Goal: Complete application form

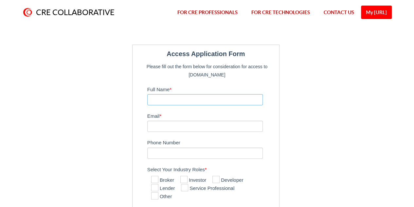
click at [197, 103] on input "Full Name *" at bounding box center [205, 99] width 116 height 11
type input "[PERSON_NAME]"
type input "[EMAIL_ADDRESS][DOMAIN_NAME]"
type input "8046101356"
click at [199, 129] on input "[EMAIL_ADDRESS][DOMAIN_NAME]" at bounding box center [205, 126] width 116 height 11
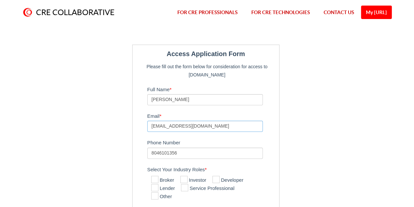
click at [199, 129] on input "[EMAIL_ADDRESS][DOMAIN_NAME]" at bounding box center [205, 126] width 116 height 11
type input "[EMAIL_ADDRESS][DOMAIN_NAME]"
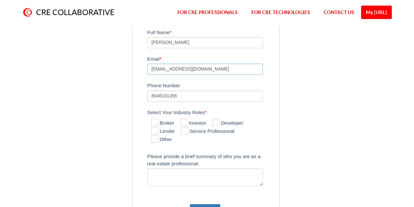
scroll to position [58, 0]
click at [166, 138] on label "Other" at bounding box center [161, 139] width 21 height 8
click at [156, 138] on input "Other" at bounding box center [153, 138] width 4 height 4
checkbox input "true"
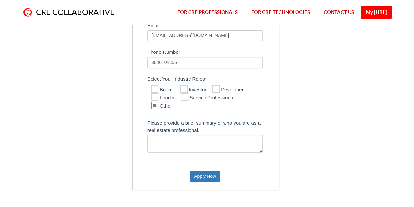
scroll to position [91, 0]
click at [166, 139] on textarea "Please provide a brief summary of who you are as a real estate professional." at bounding box center [205, 143] width 116 height 18
type textarea "W"
click at [183, 88] on icon at bounding box center [183, 88] width 7 height 7
click at [183, 88] on input "Investor" at bounding box center [182, 89] width 4 height 4
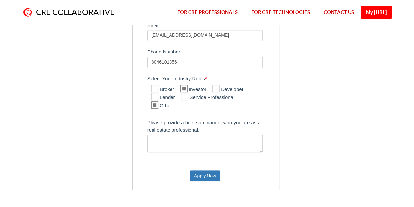
click at [183, 88] on icon at bounding box center [183, 88] width 7 height 7
click at [183, 88] on input "Investor" at bounding box center [182, 89] width 4 height 4
checkbox input "false"
click at [169, 143] on textarea "Please provide a brief summary of who you are as a real estate professional." at bounding box center [205, 143] width 116 height 18
type textarea "I work for the owner of the"
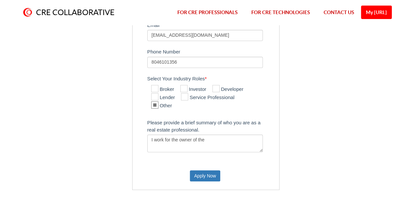
click at [184, 88] on icon at bounding box center [183, 88] width 7 height 7
click at [184, 88] on input "Investor" at bounding box center [182, 89] width 4 height 4
checkbox input "true"
click at [177, 136] on textarea "I work for the owner of the" at bounding box center [205, 143] width 116 height 18
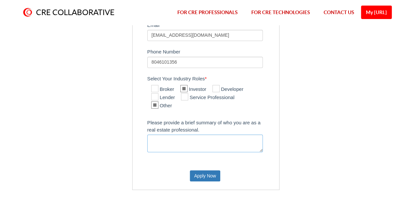
click at [177, 136] on textarea "Please provide a brief summary of who you are as a real estate professional." at bounding box center [205, 143] width 116 height 18
click at [216, 170] on button "Apply Now" at bounding box center [205, 175] width 30 height 11
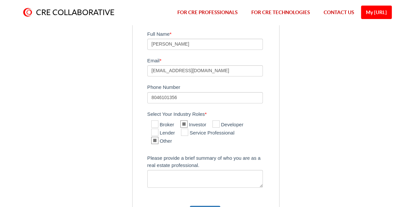
scroll to position [56, 0]
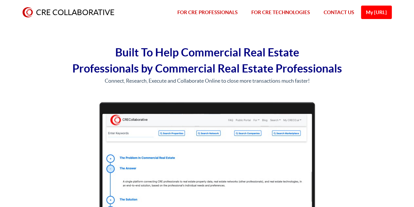
click at [369, 18] on link "My [URL]" at bounding box center [376, 12] width 31 height 13
